Goal: Task Accomplishment & Management: Use online tool/utility

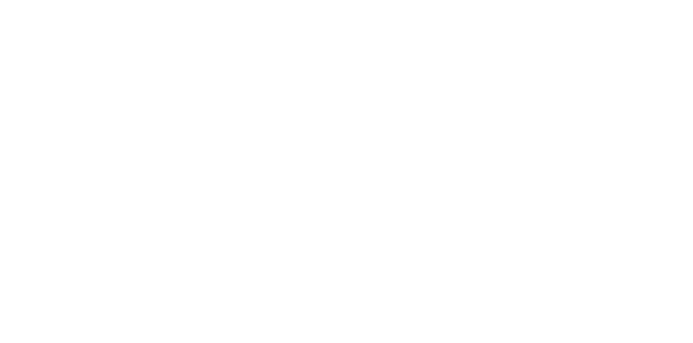
click at [596, 84] on body at bounding box center [346, 171] width 693 height 343
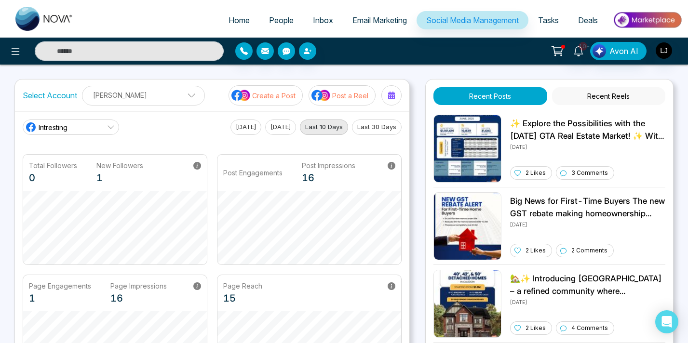
click at [440, 45] on div "10+ Avon AI" at bounding box center [544, 51] width 275 height 18
click at [409, 56] on div "10+ Avon AI" at bounding box center [544, 51] width 275 height 18
click at [391, 61] on div "10+ Avon AI" at bounding box center [344, 51] width 688 height 27
click at [280, 89] on button "Create a Post" at bounding box center [266, 95] width 74 height 20
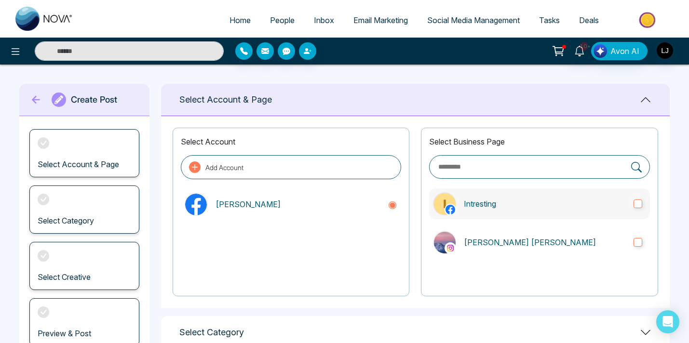
click at [630, 205] on label "Intresting" at bounding box center [539, 204] width 221 height 31
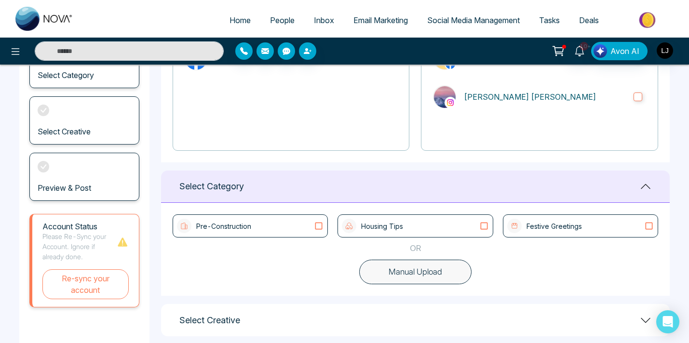
scroll to position [198, 0]
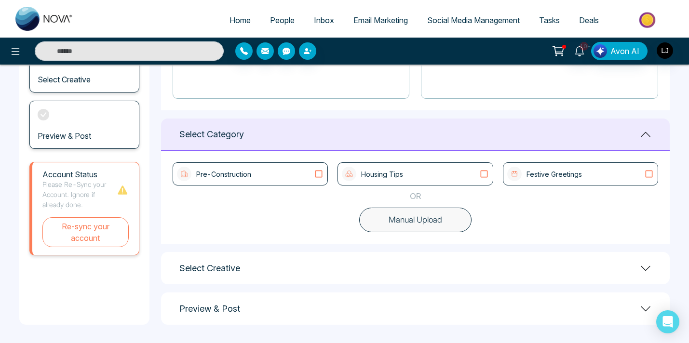
click at [421, 218] on button "Manual Upload" at bounding box center [415, 220] width 112 height 25
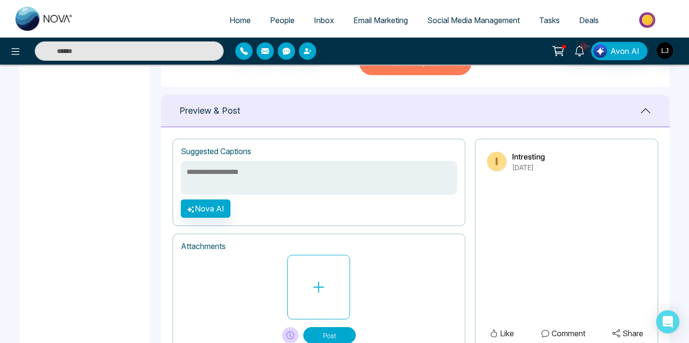
scroll to position [359, 0]
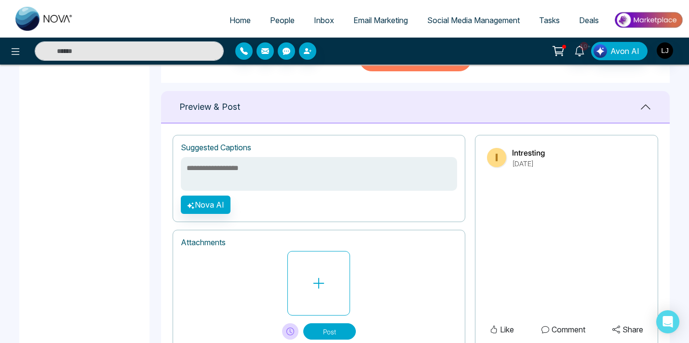
click at [264, 178] on textarea at bounding box center [319, 174] width 276 height 34
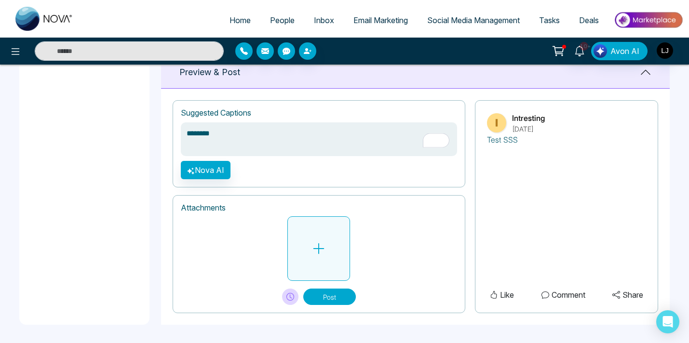
type textarea "********"
click at [311, 248] on button at bounding box center [318, 249] width 63 height 65
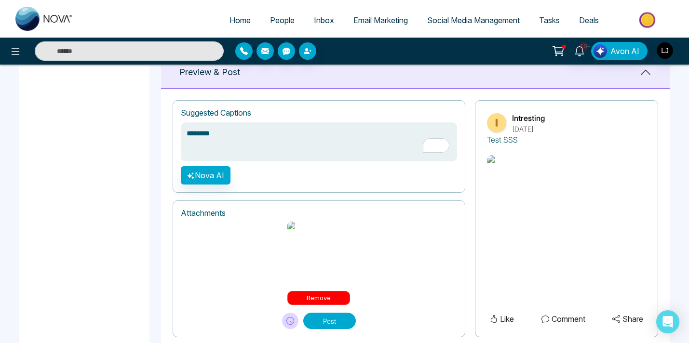
click at [328, 293] on button "Remove" at bounding box center [318, 298] width 63 height 14
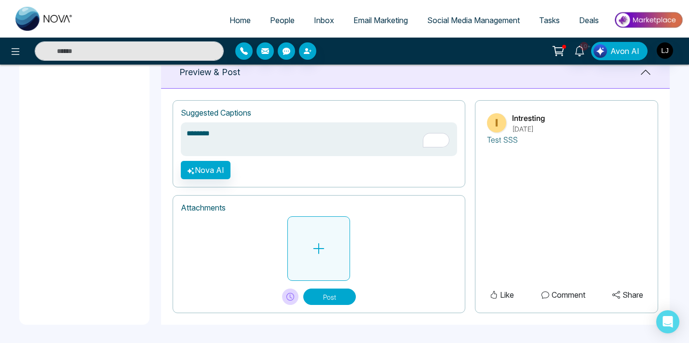
click at [322, 240] on button at bounding box center [318, 249] width 63 height 65
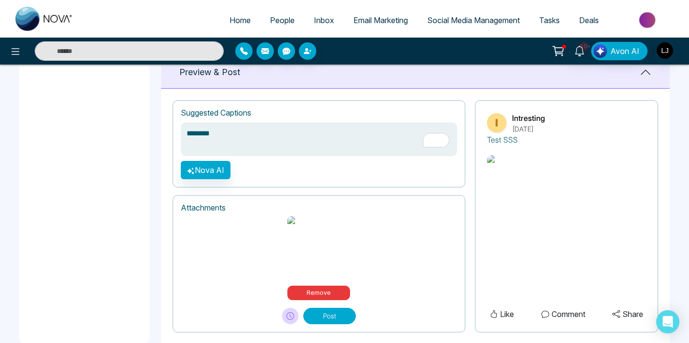
click at [496, 143] on p "Test SSS" at bounding box center [502, 140] width 31 height 12
copy p "Test SSS"
click at [136, 142] on div "Create Post Select Account & Page Select Category Preview & Post Account Status…" at bounding box center [84, 17] width 130 height 654
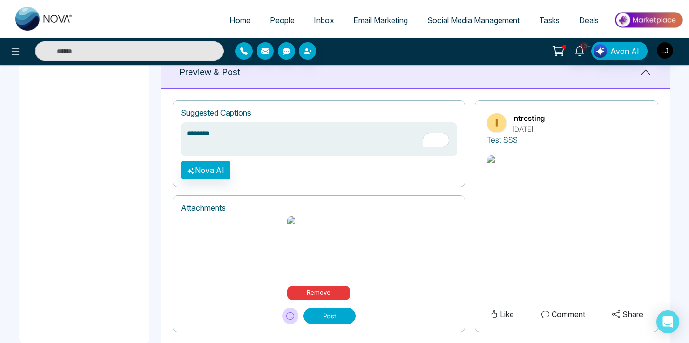
scroll to position [442, 0]
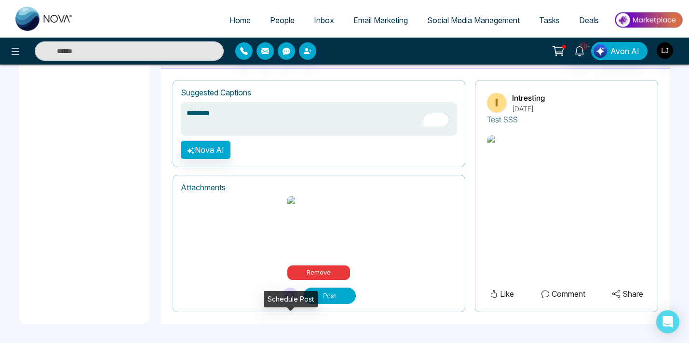
click at [284, 298] on button at bounding box center [290, 296] width 16 height 16
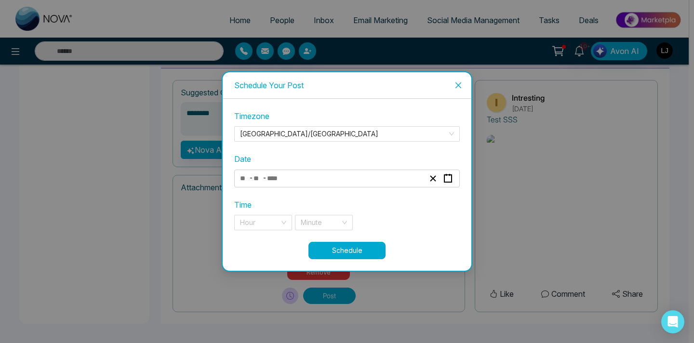
click at [265, 184] on span "-" at bounding box center [265, 178] width 4 height 12
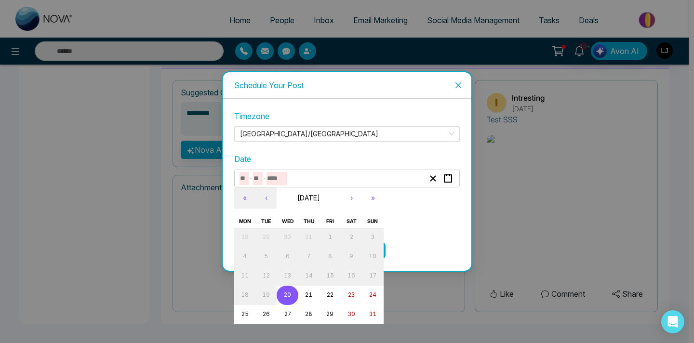
click at [262, 184] on input "number" at bounding box center [258, 178] width 10 height 13
click at [306, 303] on button "21" at bounding box center [309, 295] width 21 height 19
type input "*"
type input "**"
type input "****"
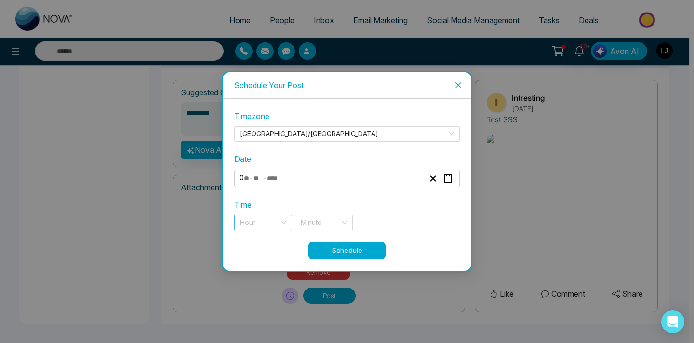
click at [266, 219] on input "search" at bounding box center [260, 223] width 40 height 14
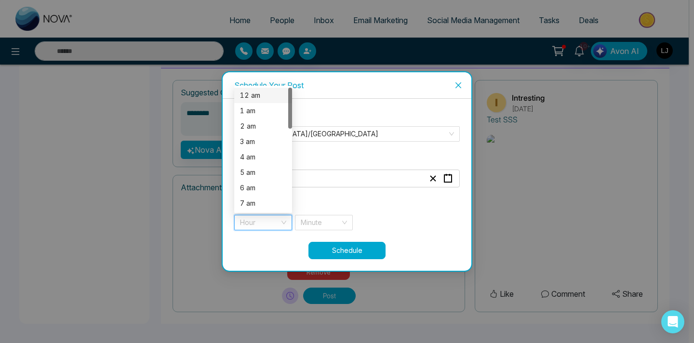
click at [251, 99] on div "12 am" at bounding box center [263, 95] width 46 height 11
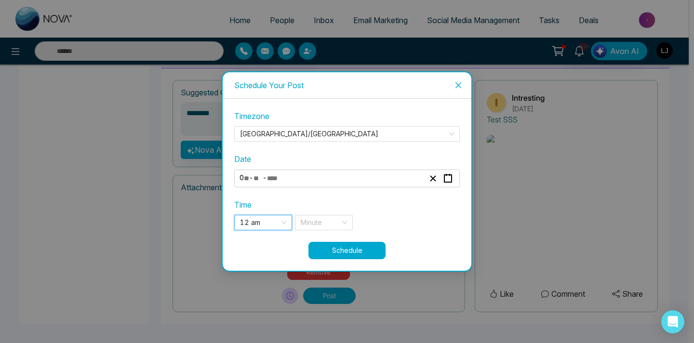
click at [455, 88] on icon "close" at bounding box center [459, 86] width 8 height 8
